Goal: Information Seeking & Learning: Learn about a topic

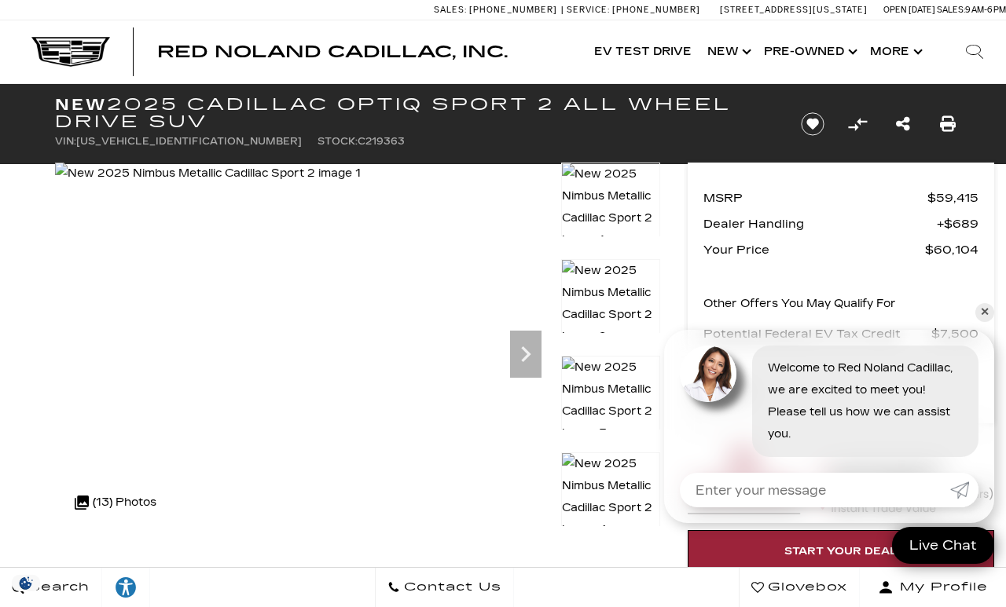
click at [710, 62] on link "Show New" at bounding box center [727, 51] width 57 height 63
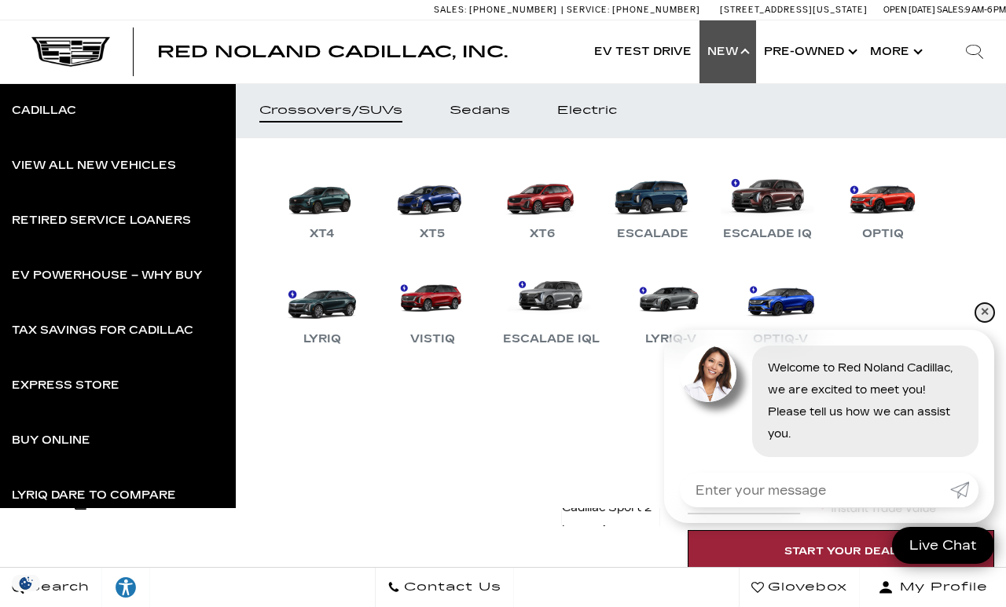
click at [980, 318] on link "✕" at bounding box center [984, 312] width 19 height 19
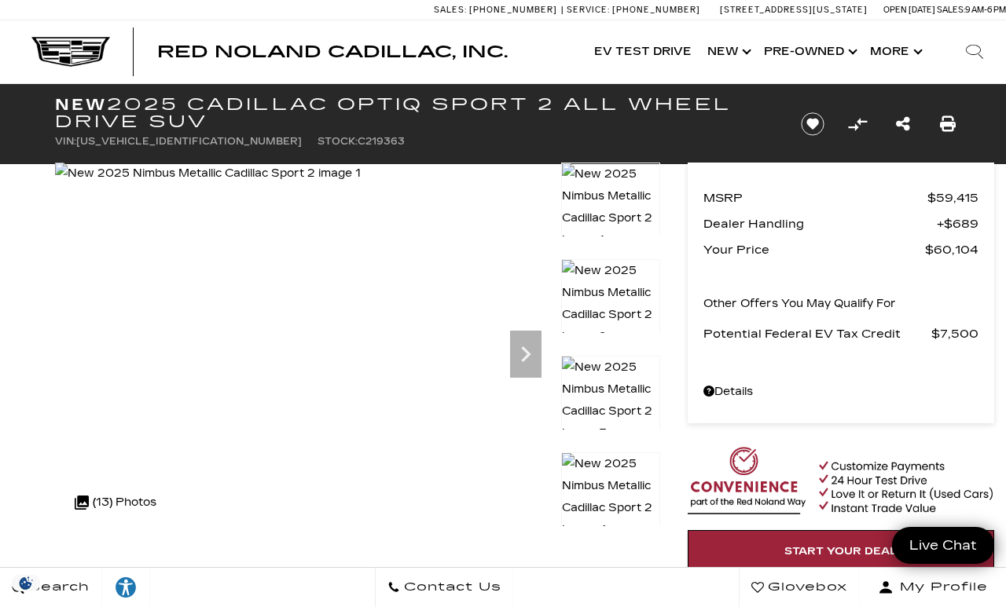
click at [712, 51] on link "Show New" at bounding box center [727, 51] width 57 height 63
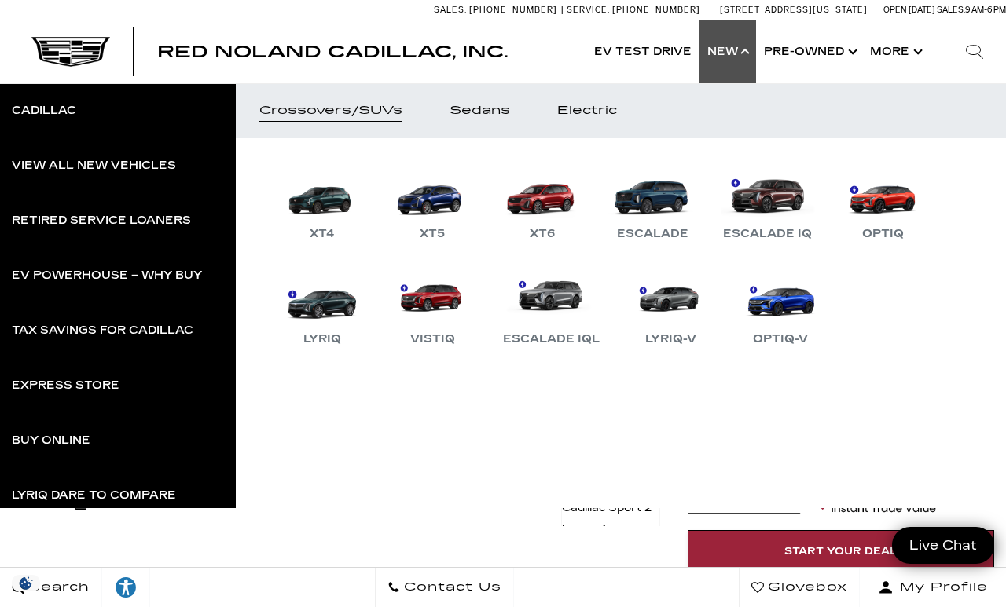
click at [873, 200] on link "OPTIQ" at bounding box center [882, 203] width 94 height 82
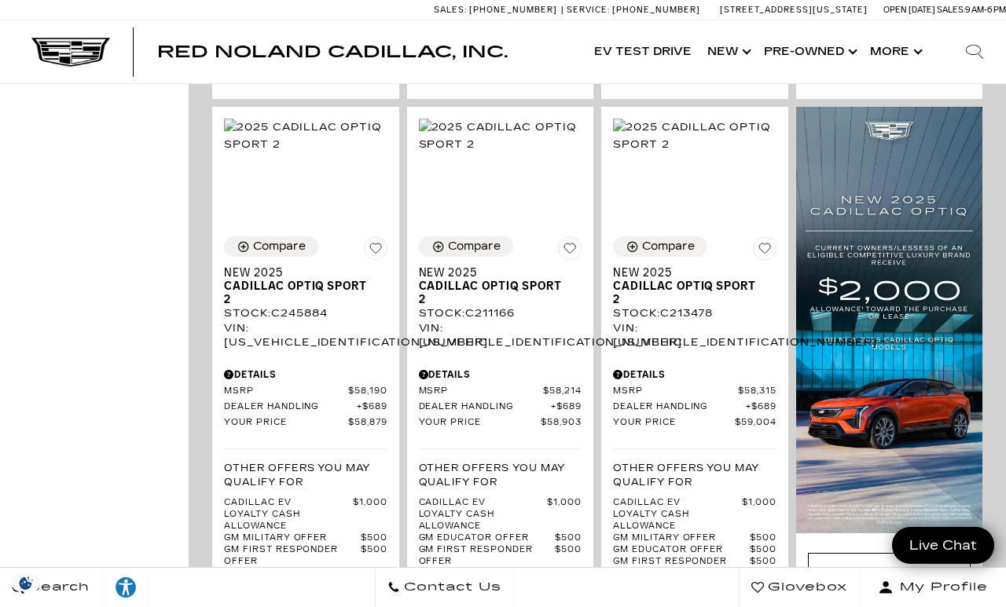
scroll to position [1136, 0]
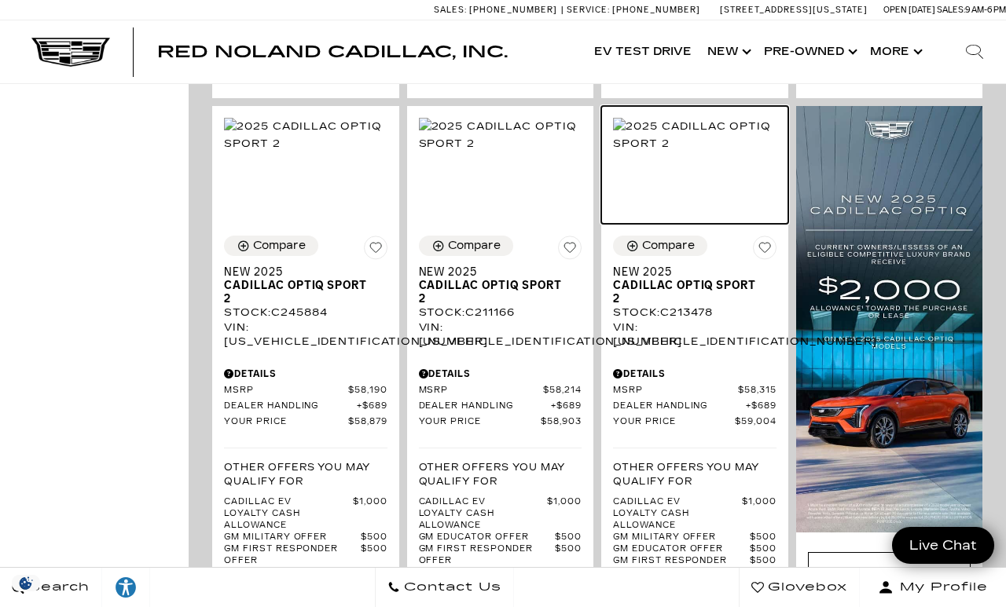
click at [662, 152] on img at bounding box center [694, 135] width 163 height 35
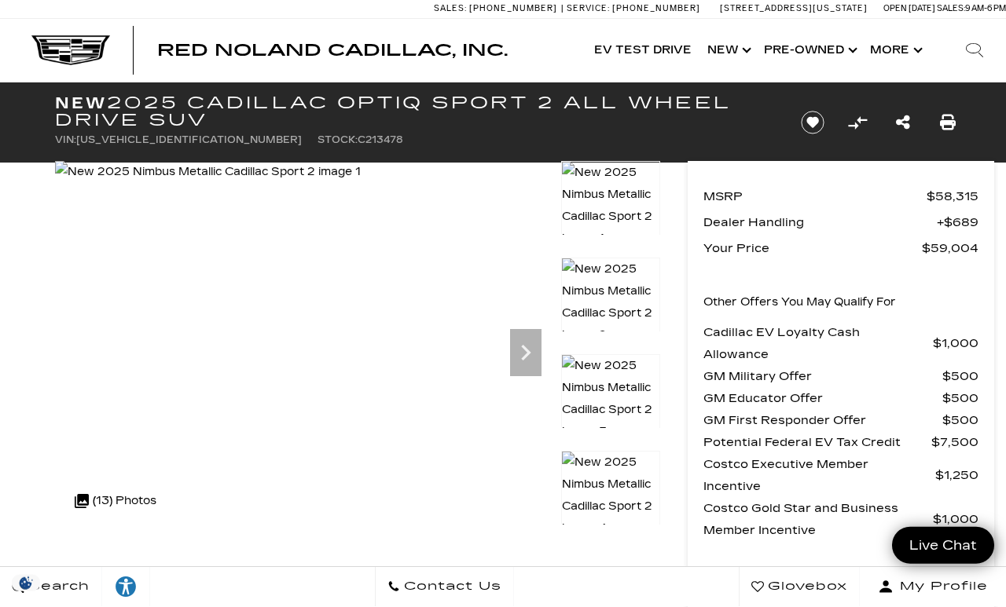
scroll to position [2, 0]
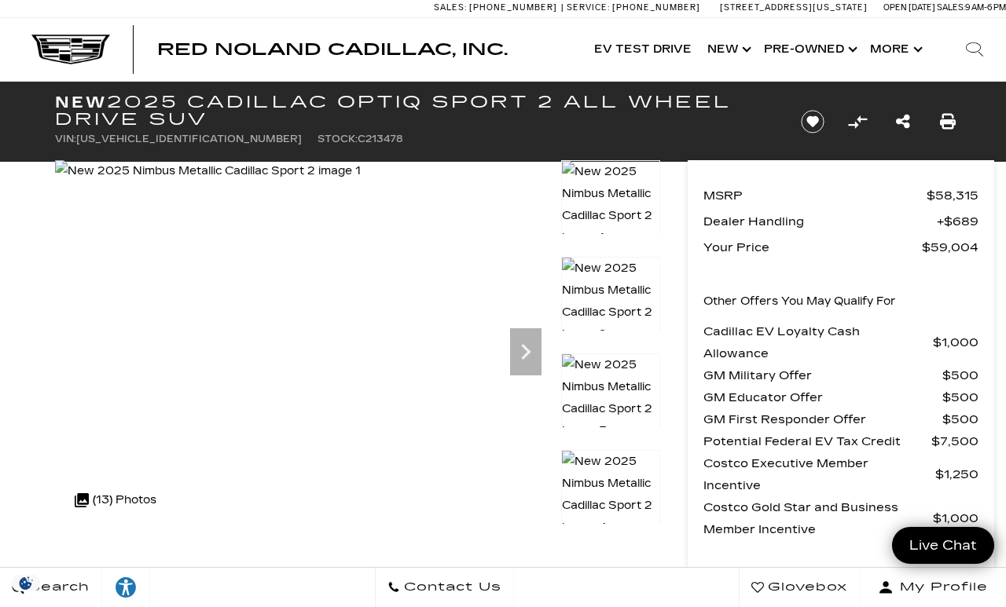
click at [512, 339] on icon "Next" at bounding box center [525, 351] width 31 height 31
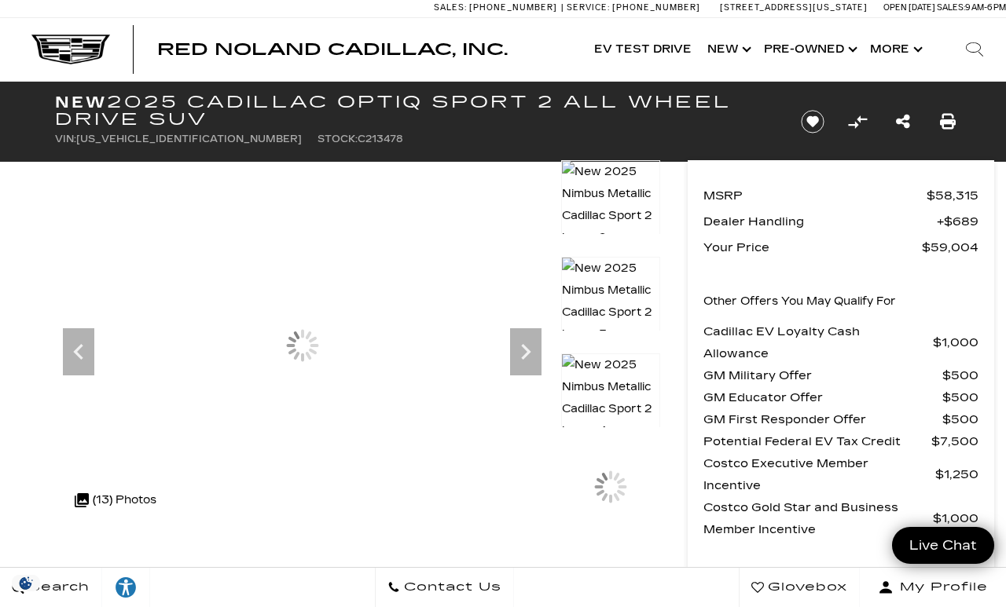
click at [516, 347] on icon "Next" at bounding box center [525, 351] width 31 height 31
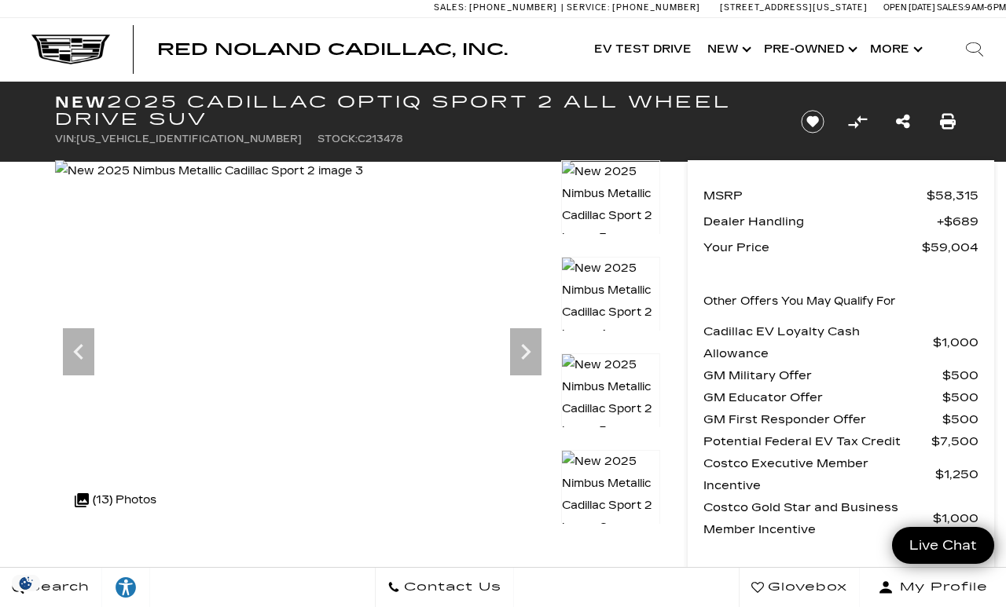
click at [512, 349] on icon "Next" at bounding box center [525, 351] width 31 height 31
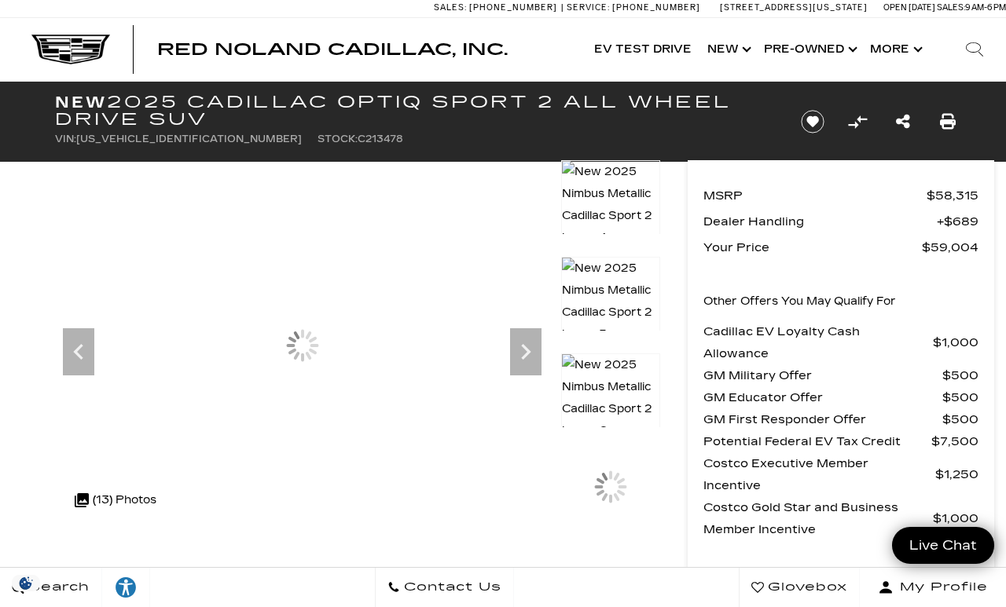
click at [518, 344] on icon "Next" at bounding box center [525, 351] width 31 height 31
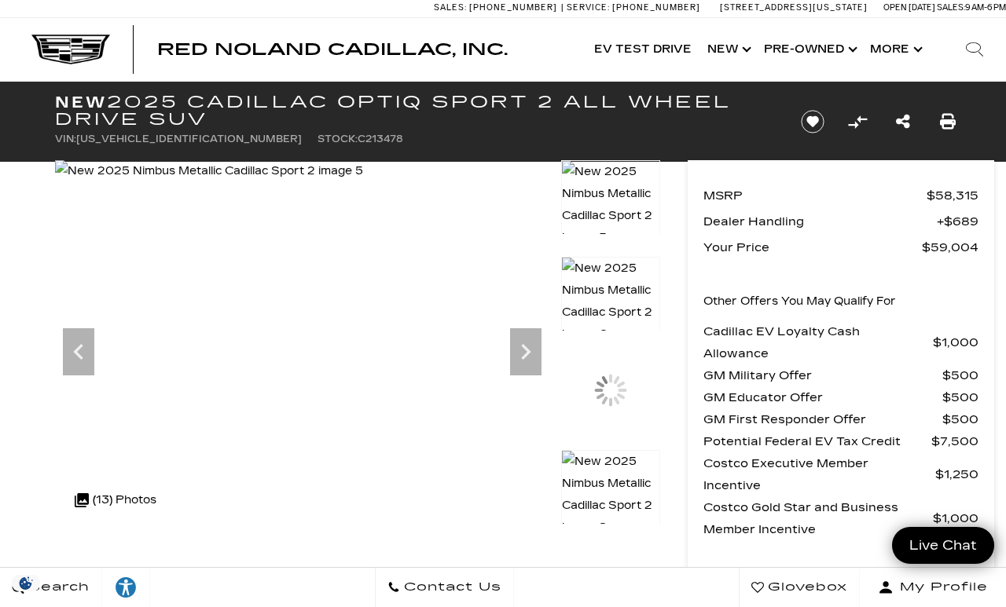
click at [514, 342] on icon "Next" at bounding box center [525, 351] width 31 height 31
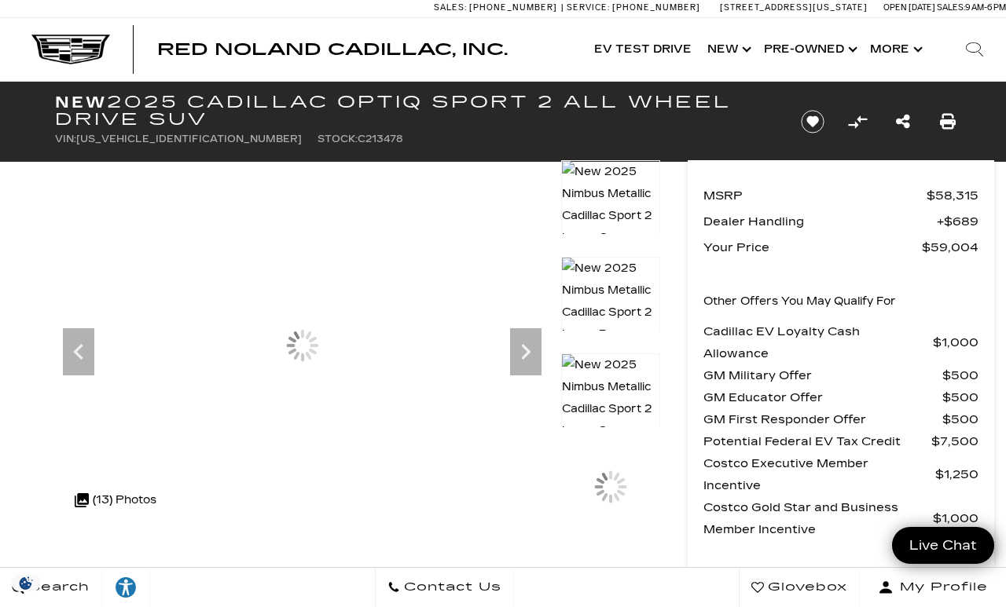
click at [522, 342] on icon "Next" at bounding box center [525, 351] width 31 height 31
click at [522, 350] on icon "Next" at bounding box center [525, 351] width 31 height 31
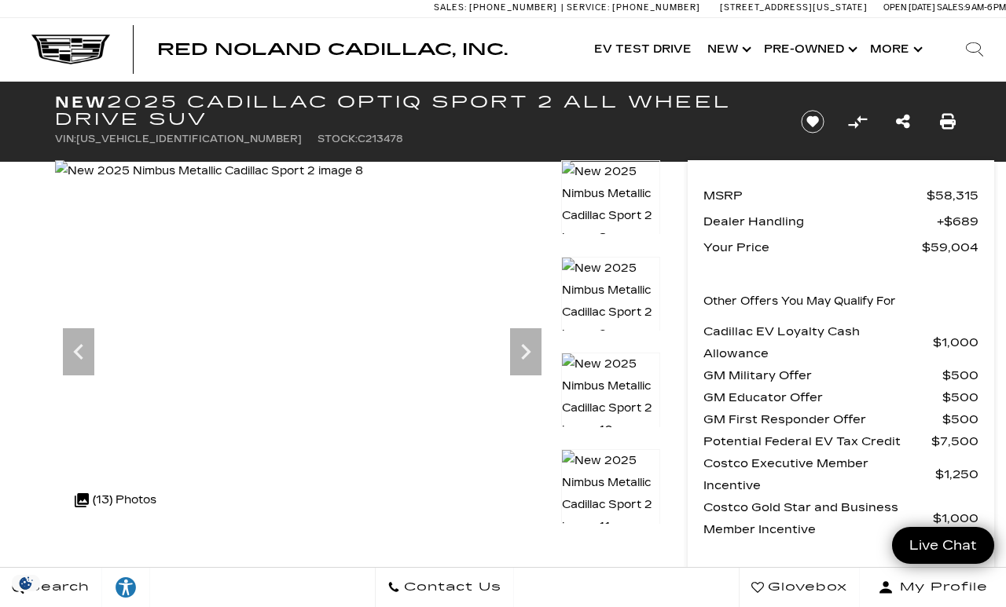
click at [527, 353] on icon "Next" at bounding box center [525, 352] width 9 height 16
click at [520, 362] on icon "Next" at bounding box center [525, 351] width 31 height 31
